Goal: Information Seeking & Learning: Learn about a topic

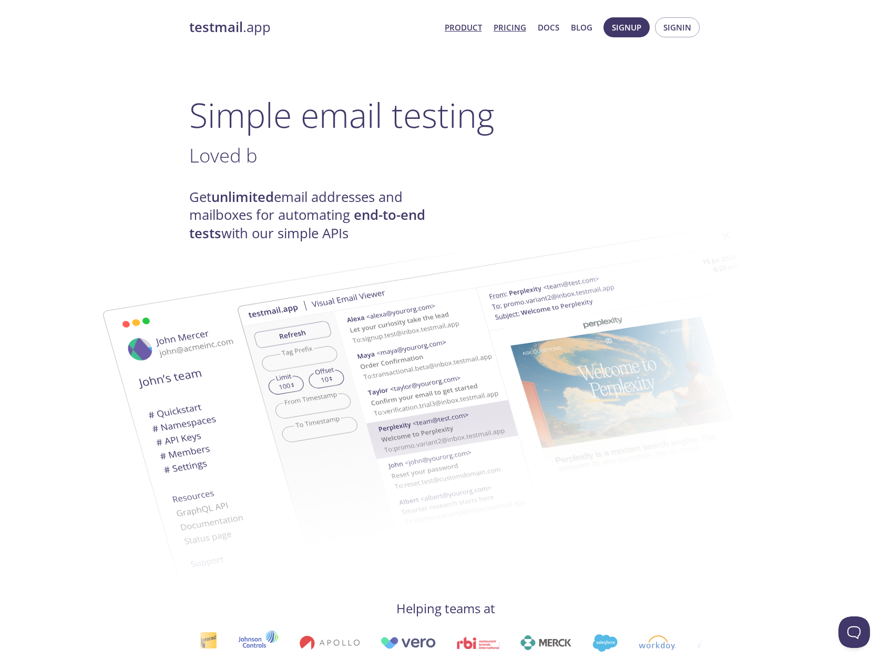
click at [514, 29] on link "Pricing" at bounding box center [510, 28] width 33 height 14
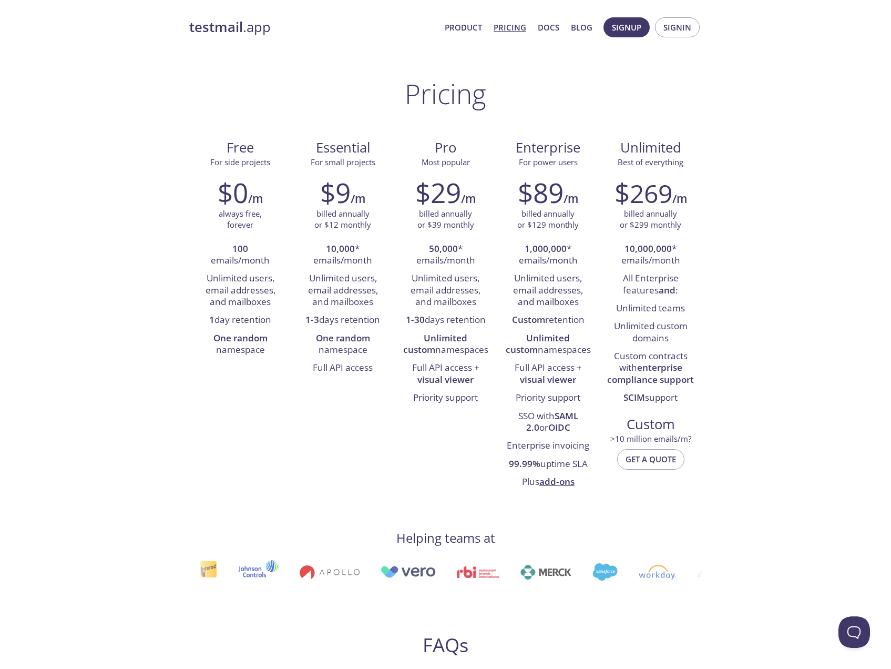
click at [464, 18] on span "Product Pricing Docs Blog" at bounding box center [517, 27] width 159 height 25
click at [463, 24] on link "Product" at bounding box center [463, 28] width 37 height 14
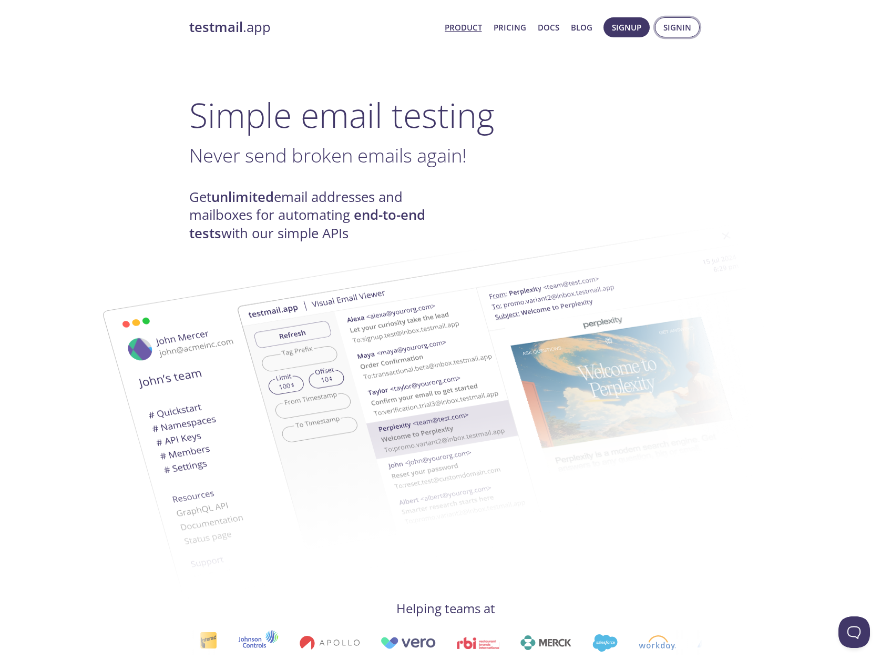
click at [686, 28] on span "Signin" at bounding box center [678, 28] width 28 height 14
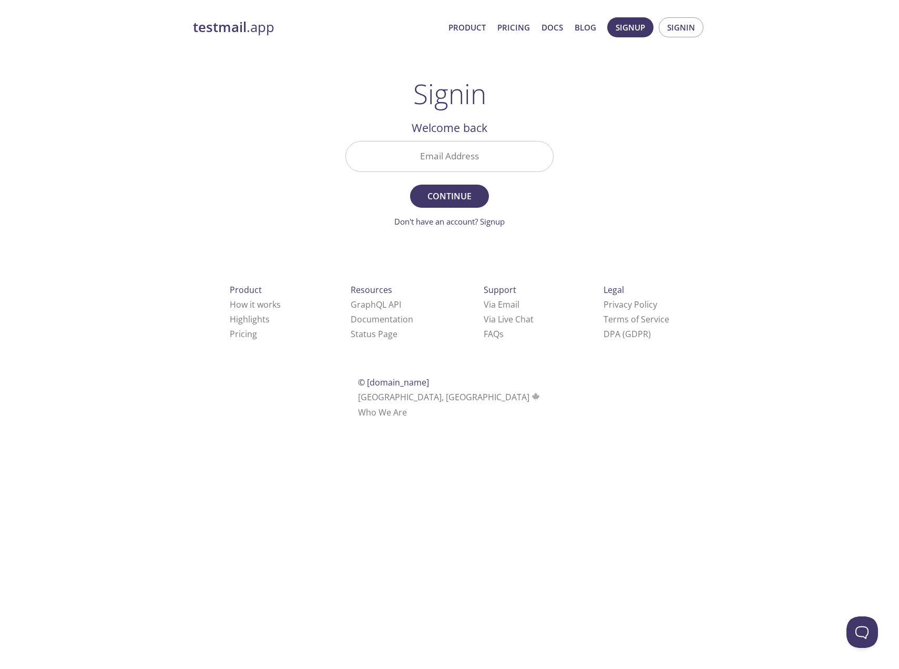
click at [435, 160] on input "Email Address" at bounding box center [449, 156] width 207 height 30
click at [519, 25] on link "Pricing" at bounding box center [513, 28] width 33 height 14
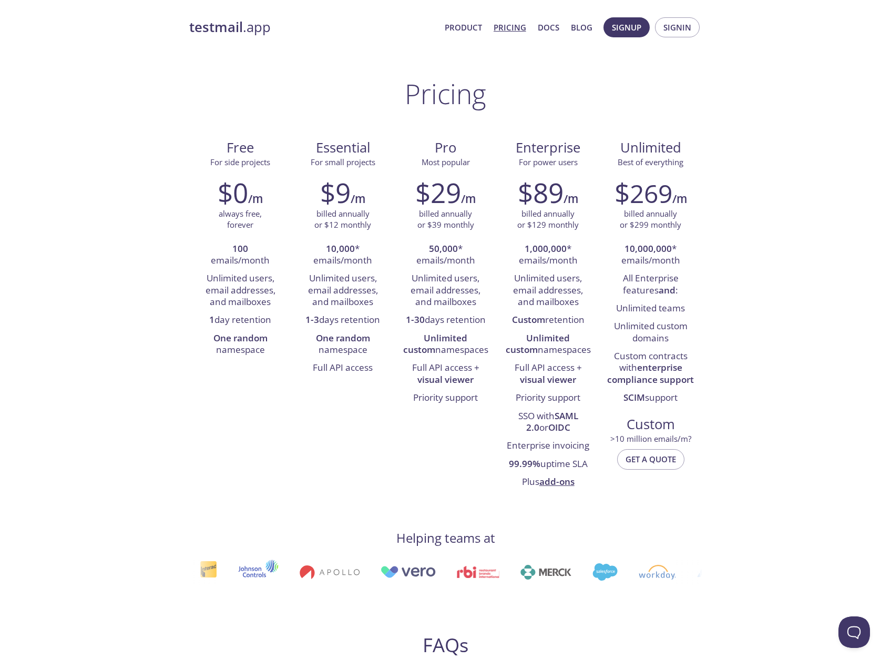
click at [250, 318] on li "1 day retention" at bounding box center [240, 320] width 87 height 18
copy li "retention"
